Goal: Information Seeking & Learning: Learn about a topic

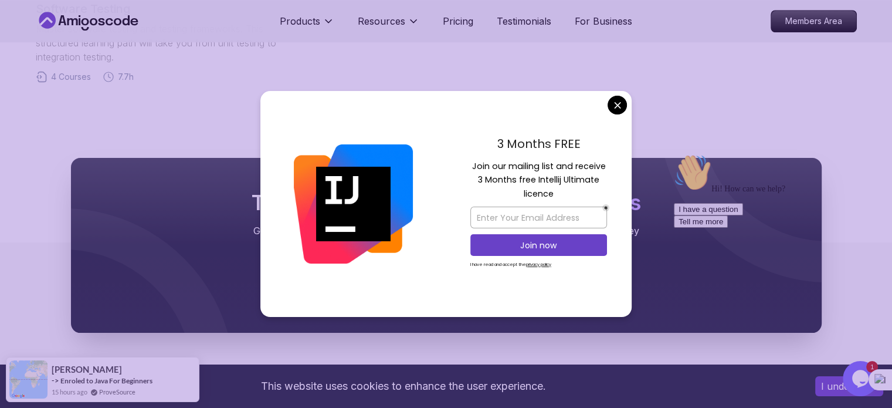
scroll to position [958, 0]
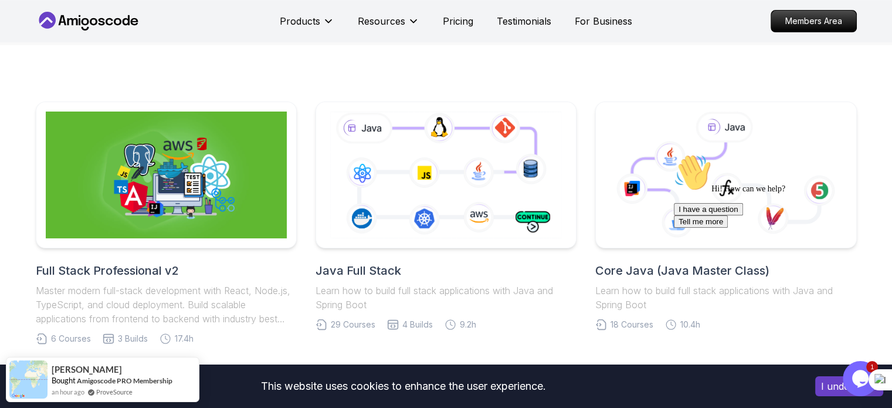
scroll to position [206, 0]
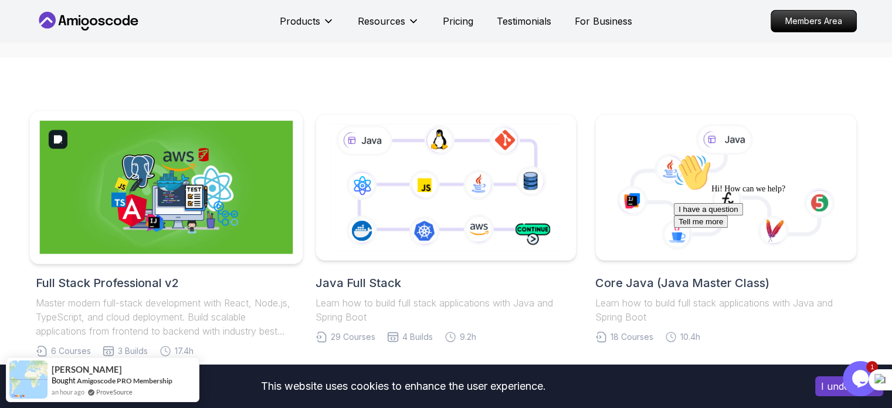
click at [203, 195] on img at bounding box center [165, 187] width 253 height 133
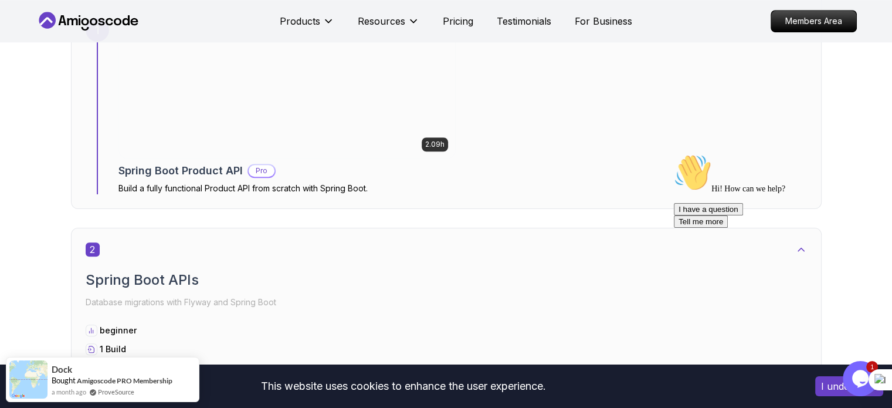
scroll to position [873, 0]
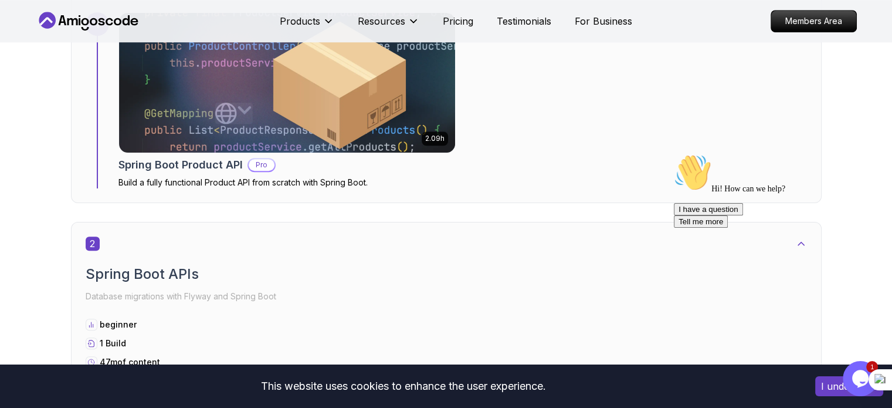
click at [830, 387] on button "I understand" at bounding box center [849, 386] width 68 height 20
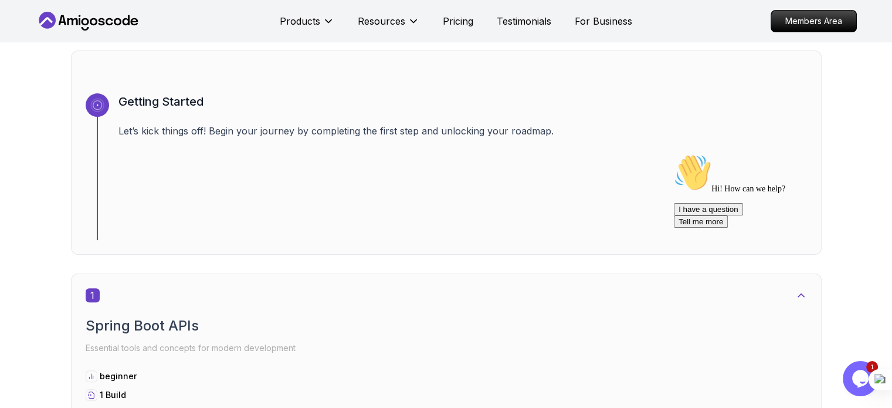
scroll to position [397, 0]
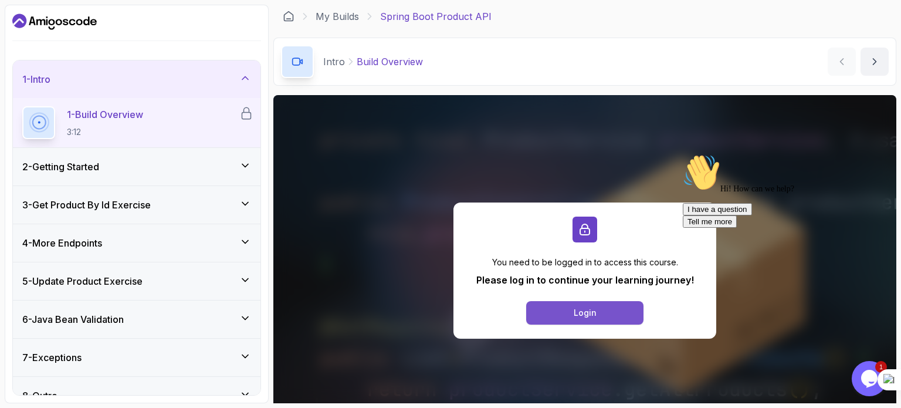
click at [565, 309] on button "Login" at bounding box center [584, 312] width 117 height 23
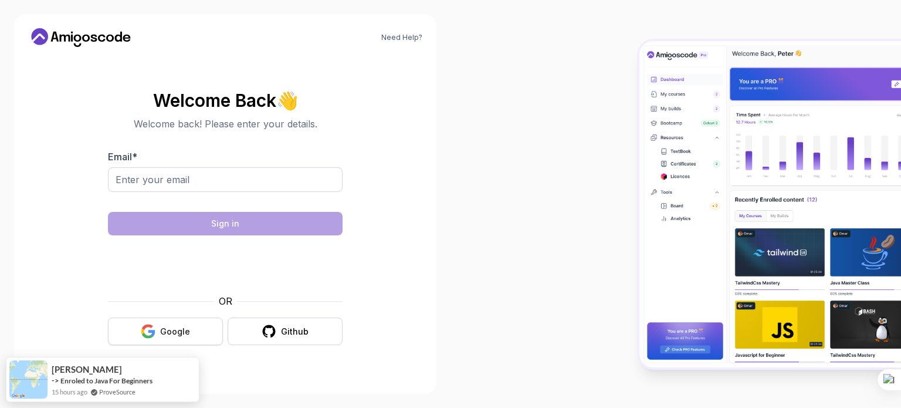
click at [160, 330] on button "Google" at bounding box center [165, 331] width 115 height 28
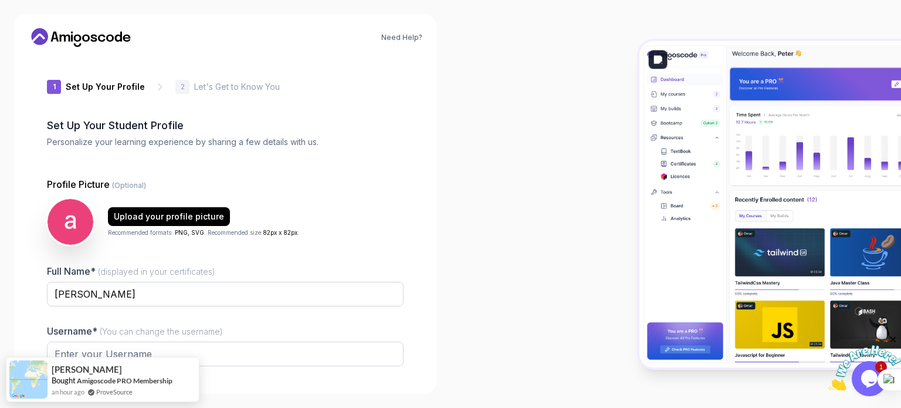
type input "zanylemminge3580"
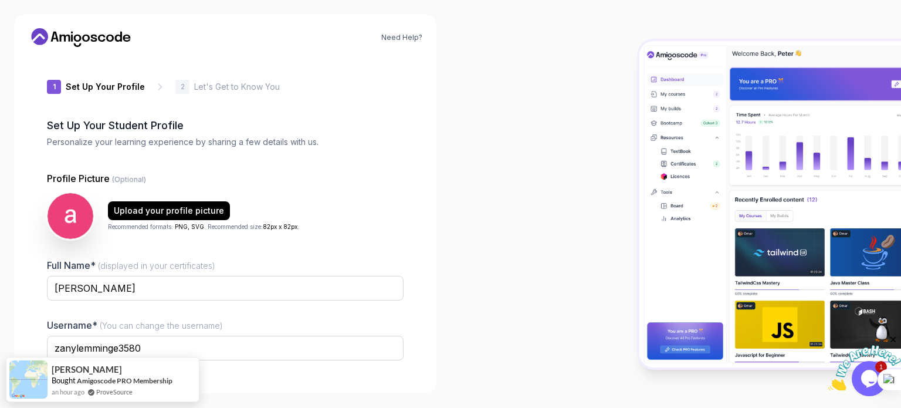
scroll to position [81, 0]
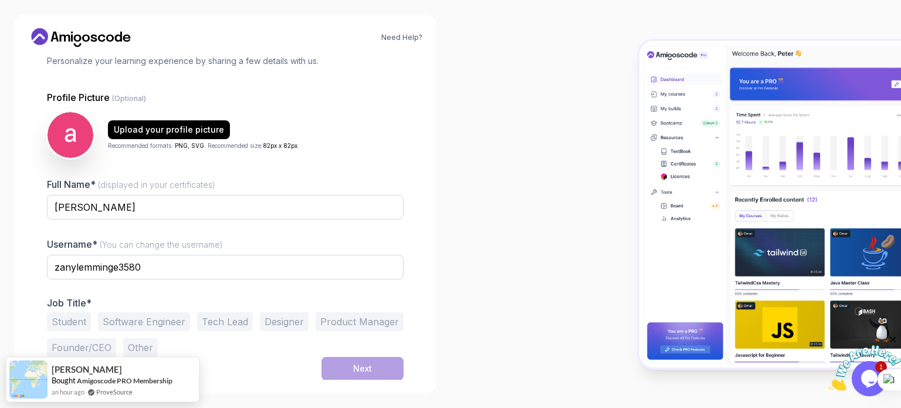
click at [74, 323] on button "Student" at bounding box center [69, 321] width 44 height 19
click at [336, 360] on button "Next" at bounding box center [362, 368] width 82 height 23
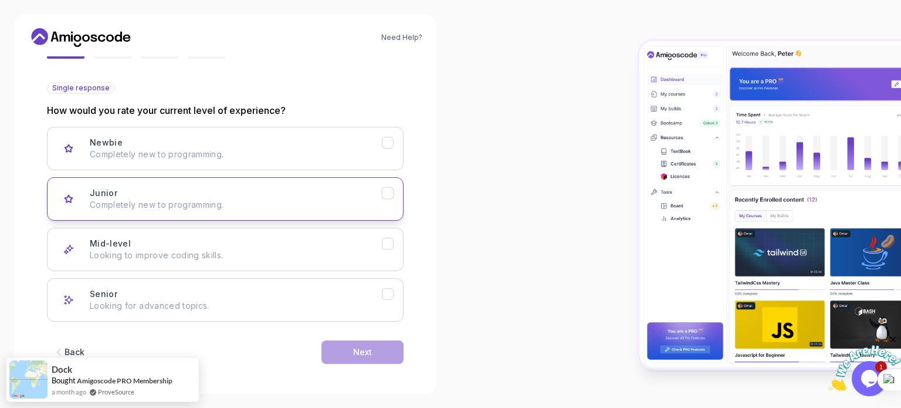
scroll to position [117, 0]
click at [297, 229] on button "Mid-level Looking to improve coding skills." at bounding box center [225, 247] width 357 height 43
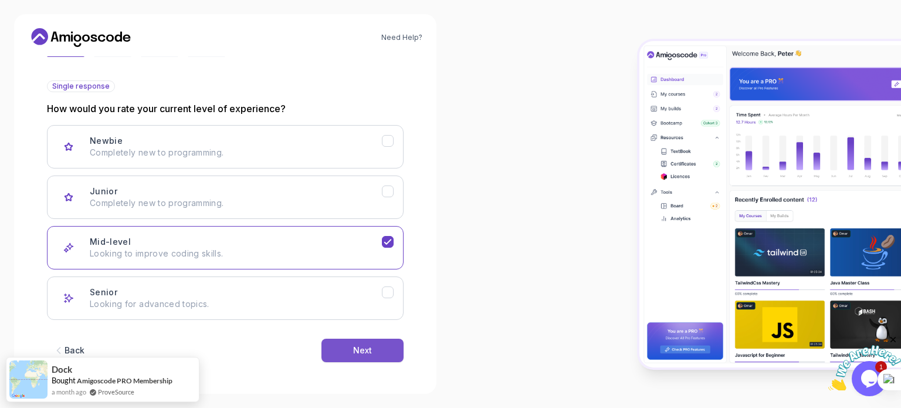
click at [372, 344] on button "Next" at bounding box center [362, 349] width 82 height 23
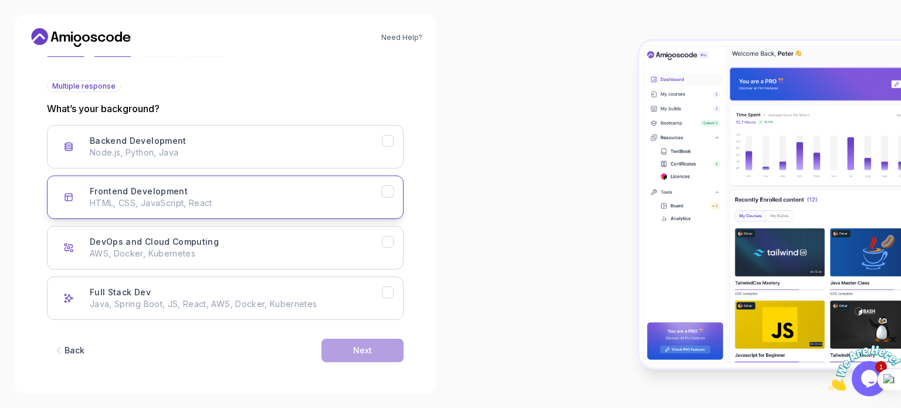
click at [289, 185] on div "Frontend Development HTML, CSS, JavaScript, React" at bounding box center [236, 196] width 292 height 23
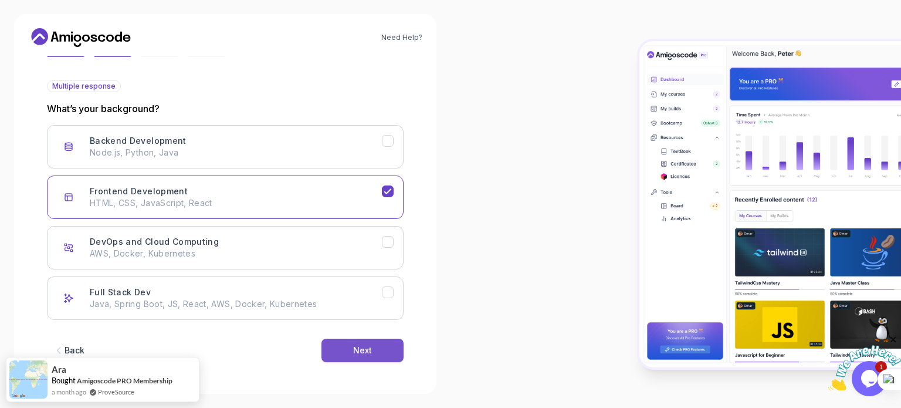
click at [345, 344] on button "Next" at bounding box center [362, 349] width 82 height 23
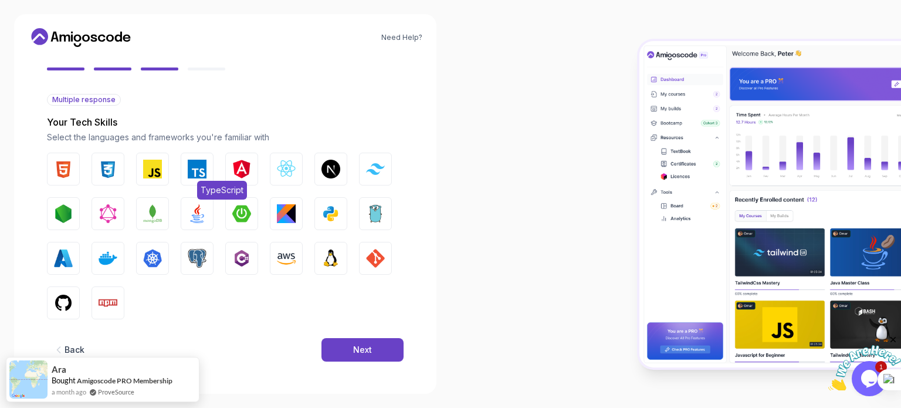
click at [195, 172] on img "button" at bounding box center [197, 169] width 19 height 19
click at [282, 168] on img "button" at bounding box center [286, 169] width 19 height 19
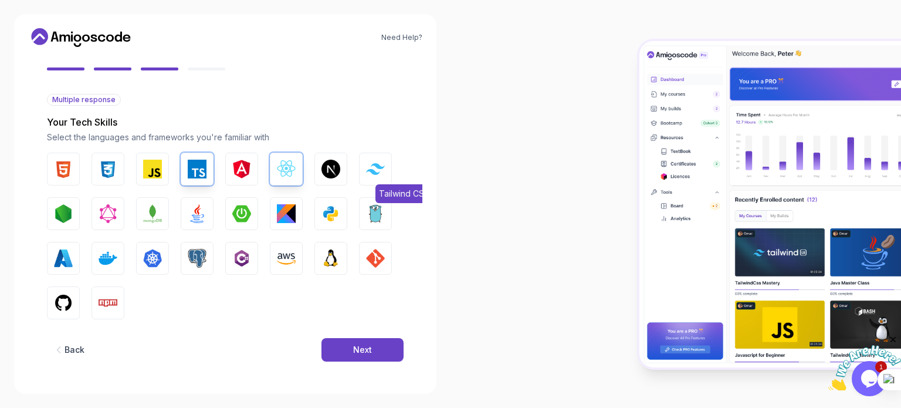
click at [381, 161] on button "Tailwind CSS" at bounding box center [375, 169] width 33 height 33
click at [333, 208] on img "button" at bounding box center [330, 213] width 19 height 19
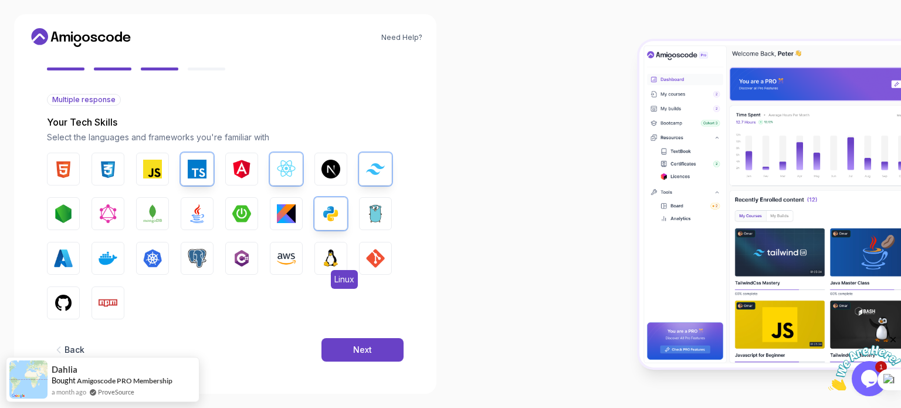
click at [332, 253] on img "button" at bounding box center [330, 258] width 19 height 19
click at [69, 290] on button "GitHub" at bounding box center [63, 302] width 33 height 33
click at [343, 347] on button "Next" at bounding box center [362, 349] width 82 height 23
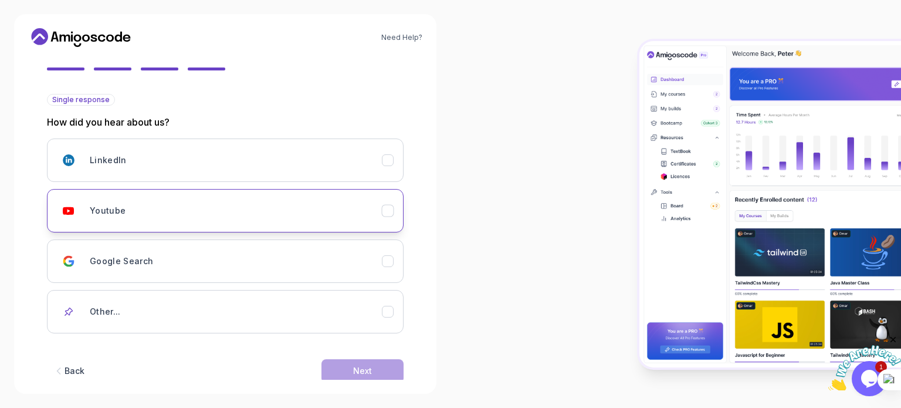
click at [304, 210] on div "Youtube" at bounding box center [236, 210] width 292 height 23
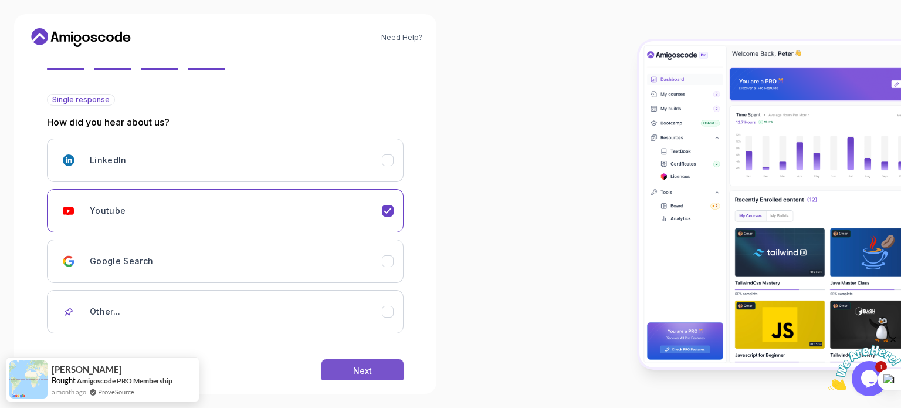
click at [359, 360] on button "Next" at bounding box center [362, 370] width 82 height 23
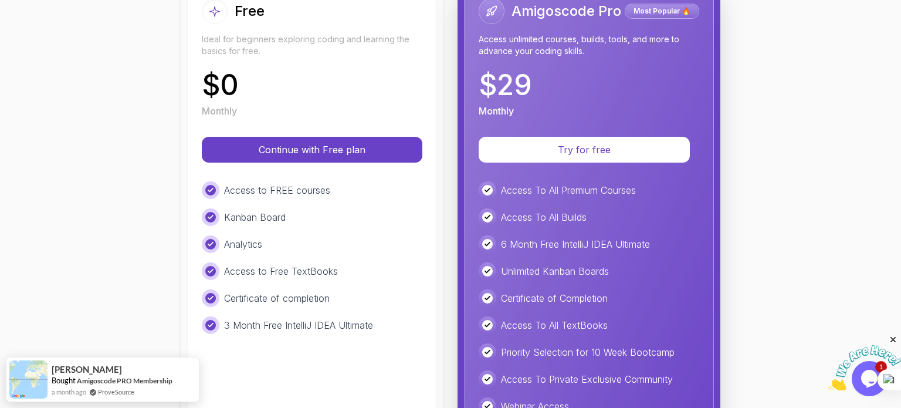
scroll to position [168, 0]
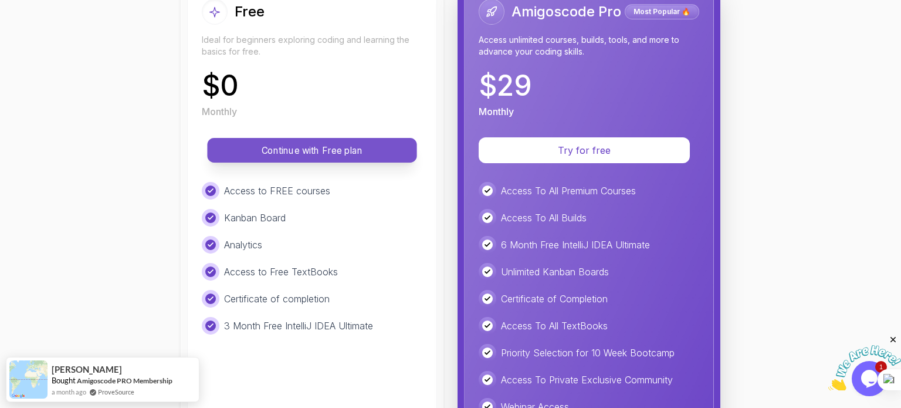
click at [348, 147] on p "Continue with Free plan" at bounding box center [312, 150] width 183 height 13
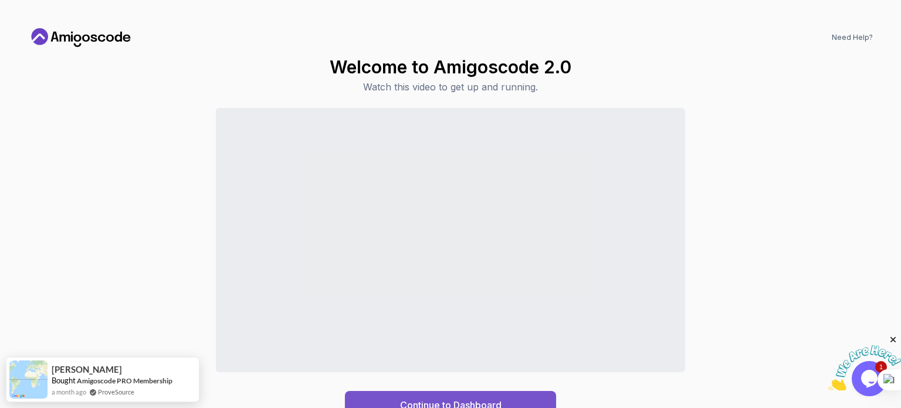
click at [520, 396] on button "Continue to Dashboard" at bounding box center [450, 405] width 211 height 28
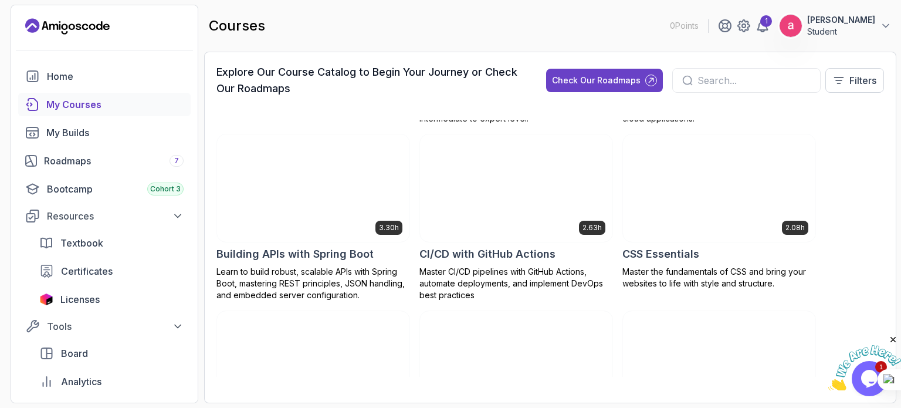
scroll to position [167, 0]
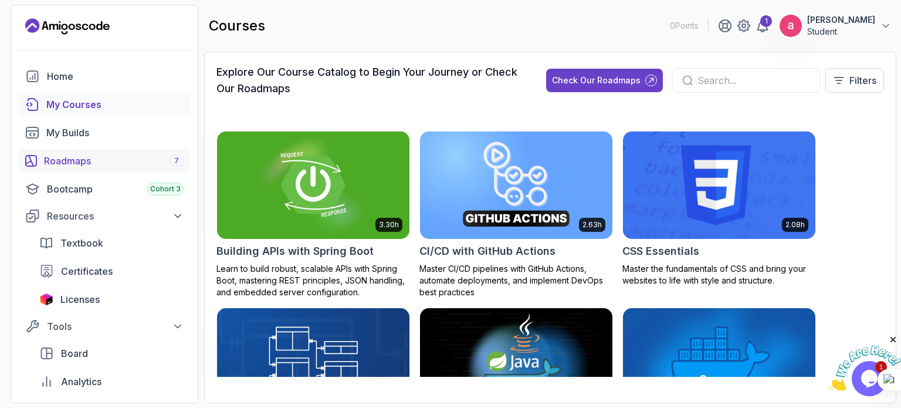
click at [134, 155] on div "Roadmaps 7" at bounding box center [114, 161] width 140 height 14
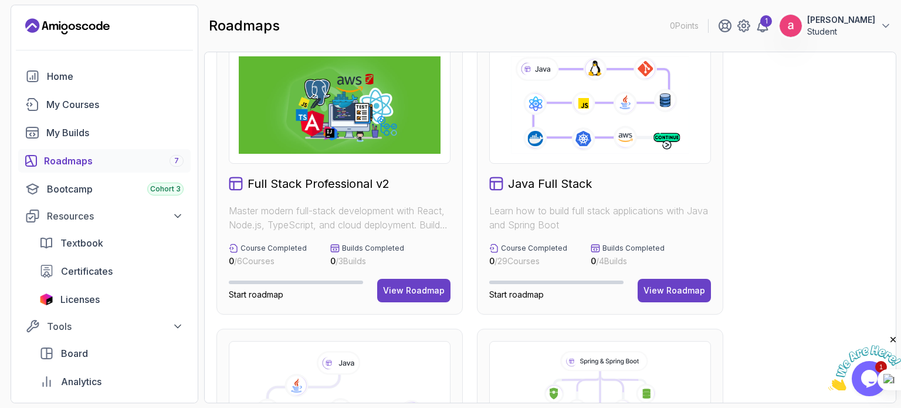
scroll to position [28, 0]
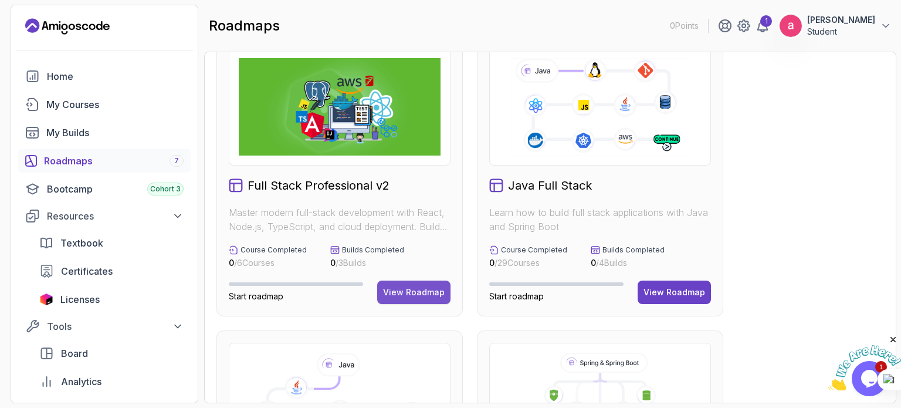
click at [401, 284] on button "View Roadmap" at bounding box center [413, 291] width 73 height 23
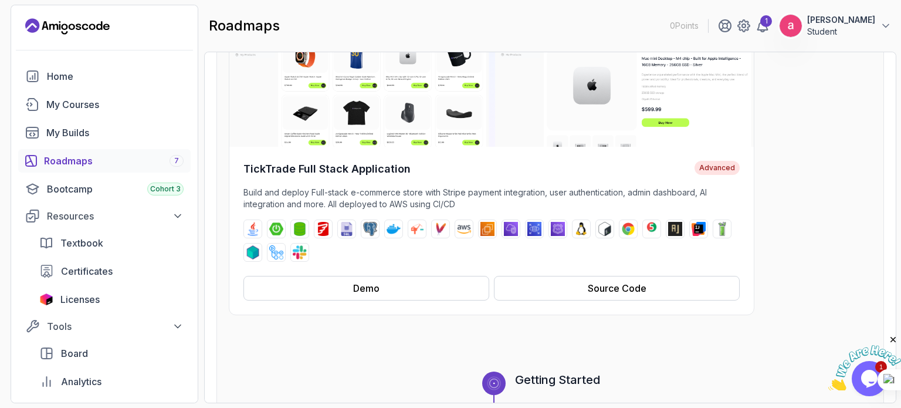
scroll to position [169, 0]
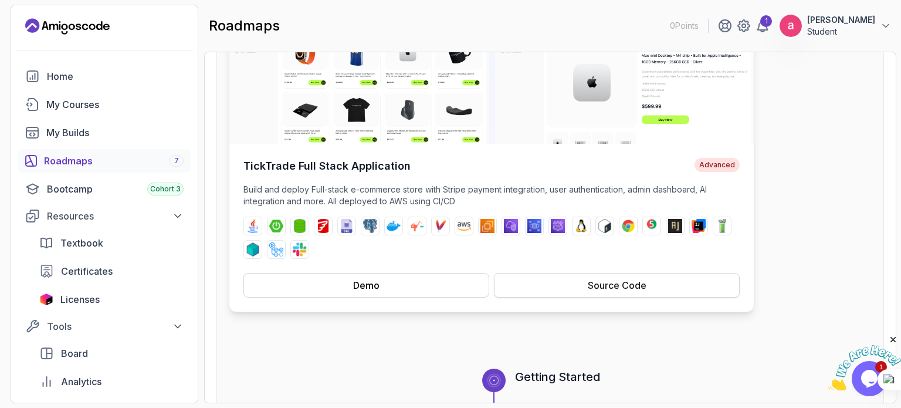
click at [590, 285] on div "Source Code" at bounding box center [617, 285] width 59 height 14
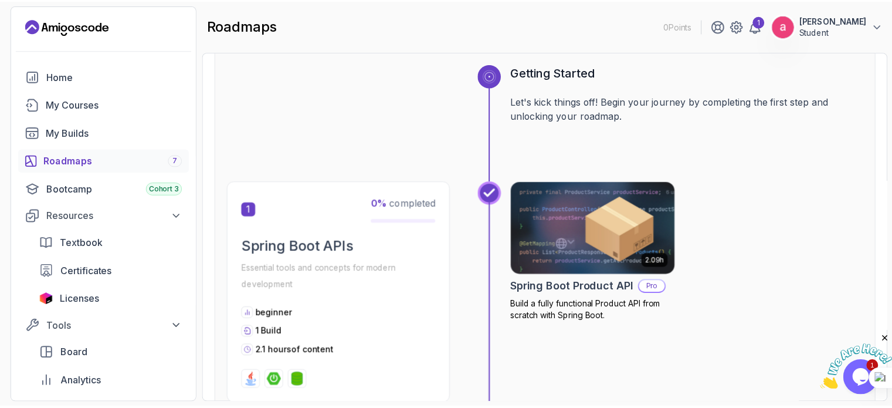
scroll to position [474, 0]
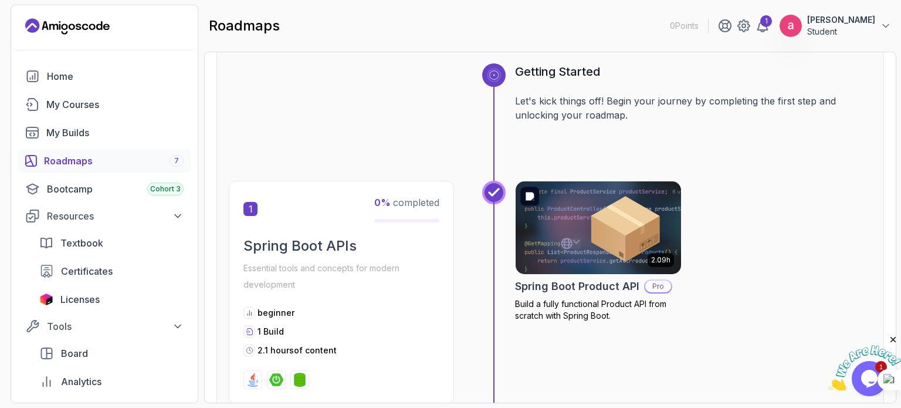
click at [577, 243] on img at bounding box center [599, 227] width 174 height 97
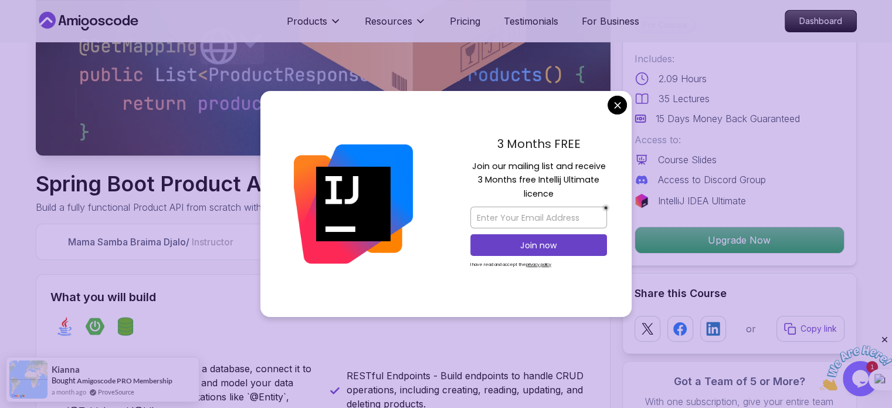
scroll to position [237, 0]
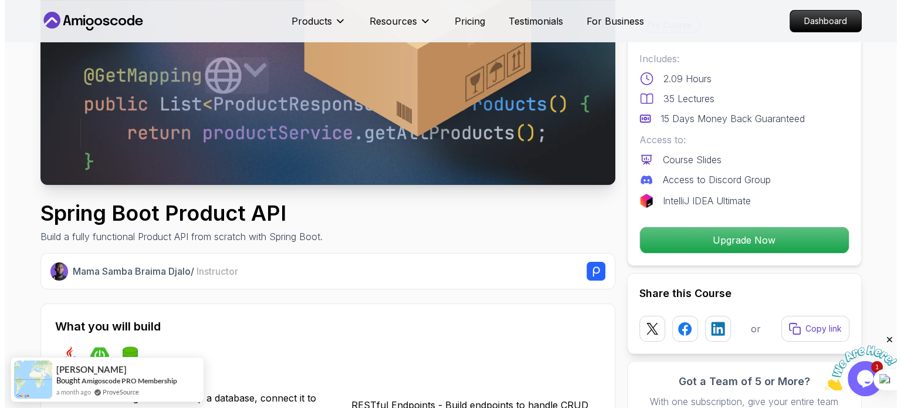
scroll to position [0, 0]
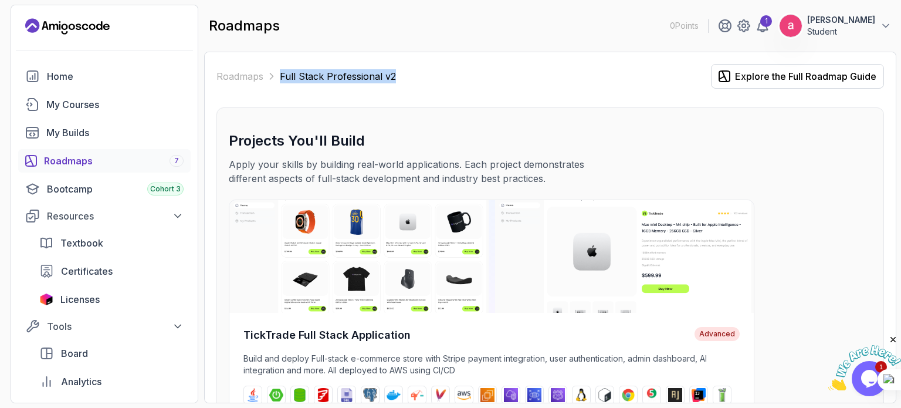
drag, startPoint x: 394, startPoint y: 74, endPoint x: 280, endPoint y: 79, distance: 113.9
click at [280, 79] on div "Roadmaps Full Stack Professional v2 Explore the Full Roadmap Guide" at bounding box center [550, 76] width 668 height 25
copy p "Full Stack Professional v2"
